Goal: Information Seeking & Learning: Learn about a topic

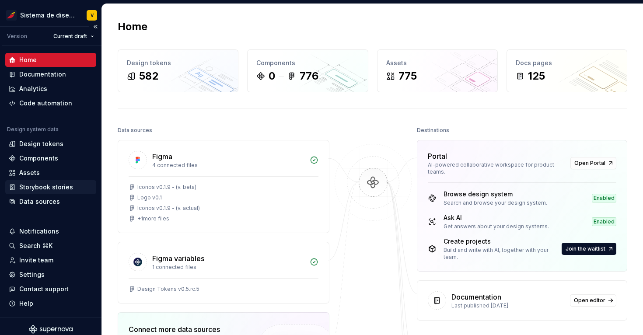
scroll to position [6, 0]
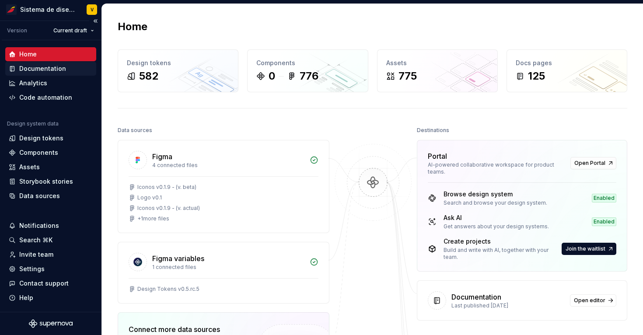
click at [64, 70] on div "Documentation" at bounding box center [42, 68] width 47 height 9
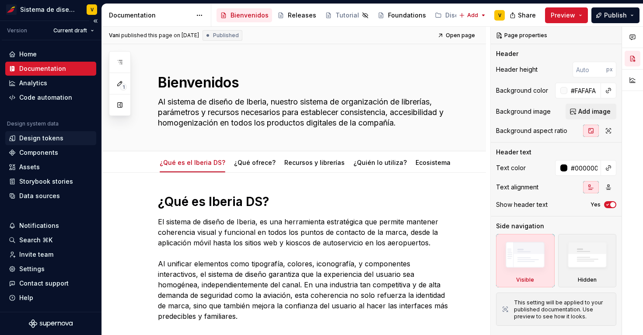
click at [32, 140] on div "Design tokens" at bounding box center [41, 138] width 44 height 9
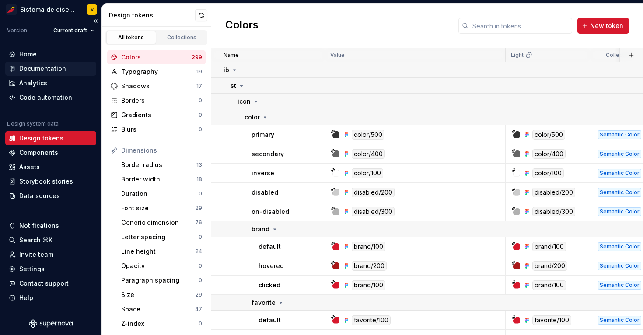
click at [49, 72] on div "Documentation" at bounding box center [42, 68] width 47 height 9
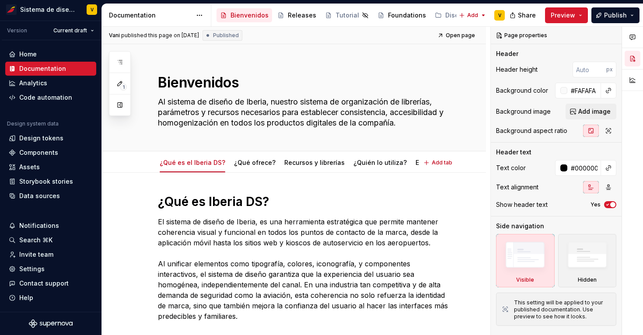
type textarea "*"
click at [56, 140] on div "Design tokens" at bounding box center [41, 138] width 44 height 9
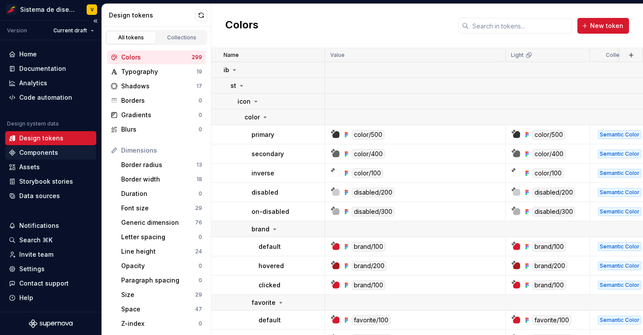
click at [56, 155] on div "Components" at bounding box center [38, 152] width 39 height 9
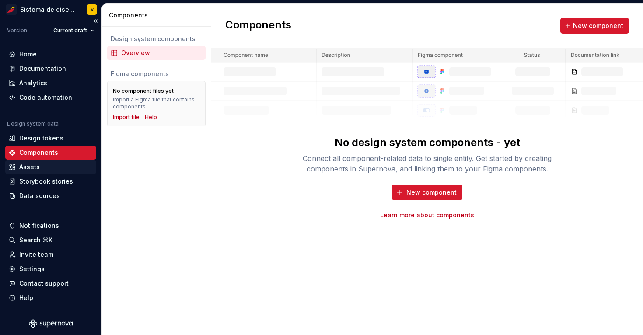
click at [49, 168] on div "Assets" at bounding box center [51, 167] width 84 height 9
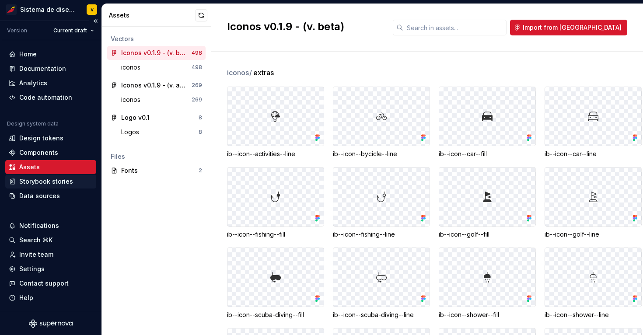
click at [56, 180] on div "Storybook stories" at bounding box center [46, 181] width 54 height 9
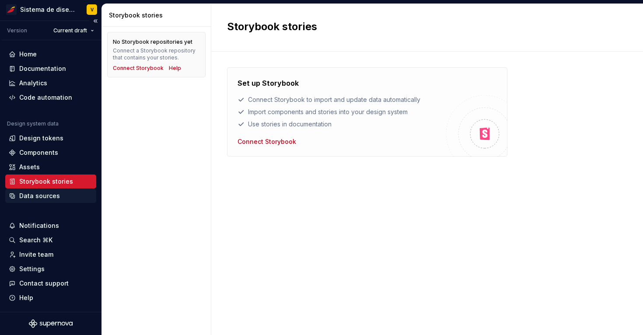
click at [53, 195] on div "Data sources" at bounding box center [39, 196] width 41 height 9
